Goal: Information Seeking & Learning: Learn about a topic

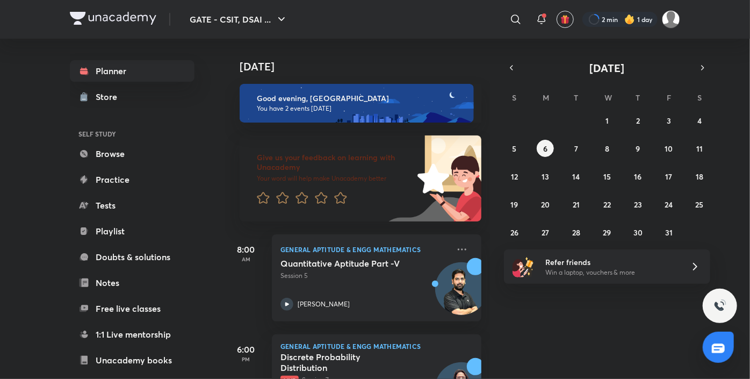
scroll to position [58, 0]
click at [365, 289] on div "Quantitative Aptitude Part -V Session 5 Gurupal Singh Chawla" at bounding box center [364, 284] width 169 height 53
